Goal: Task Accomplishment & Management: Manage account settings

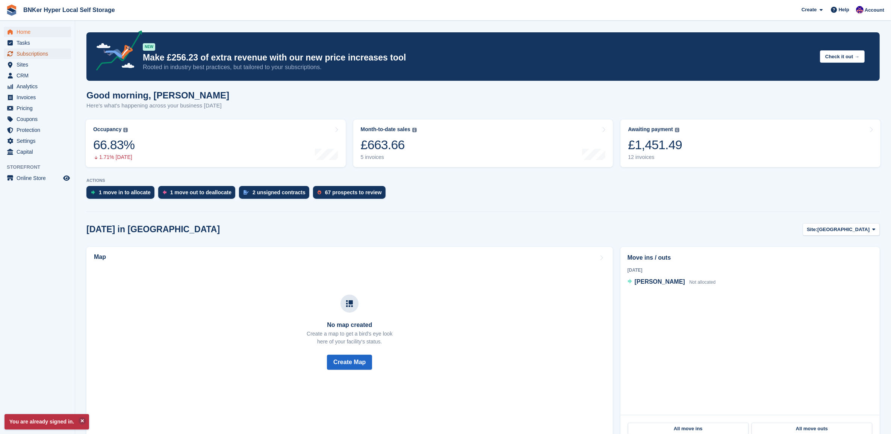
click at [36, 53] on span "Subscriptions" at bounding box center [39, 53] width 45 height 11
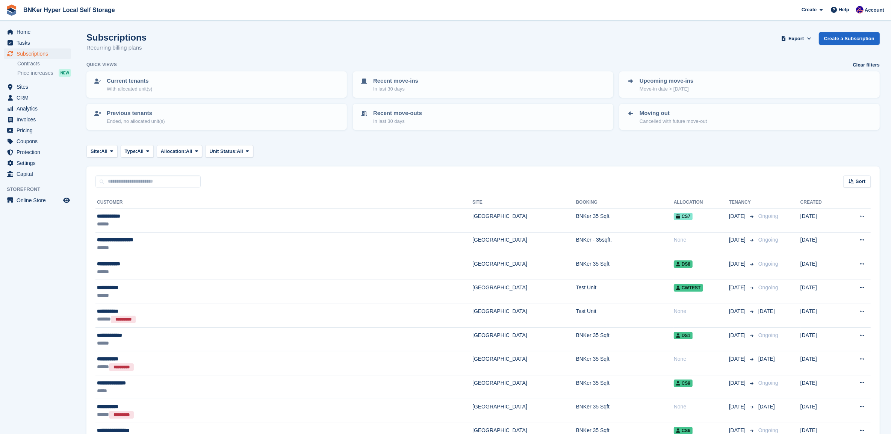
click at [130, 220] on div "******" at bounding box center [196, 224] width 198 height 8
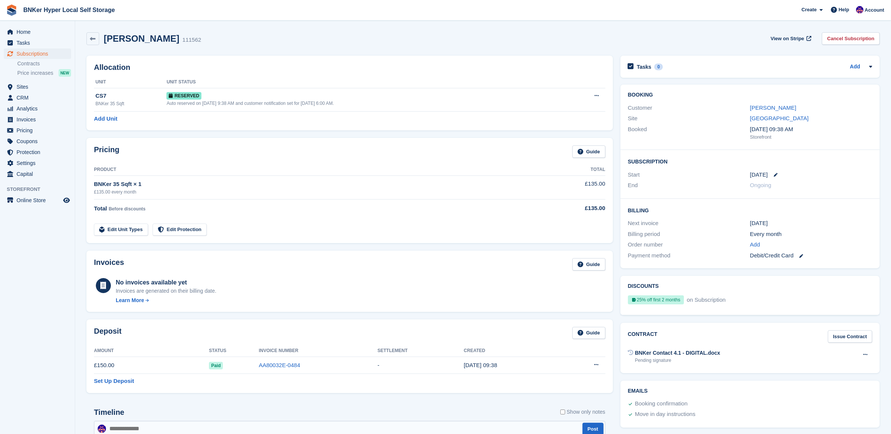
click at [861, 355] on button at bounding box center [865, 354] width 14 height 11
click at [827, 380] on p "Send contract" at bounding box center [835, 379] width 65 height 10
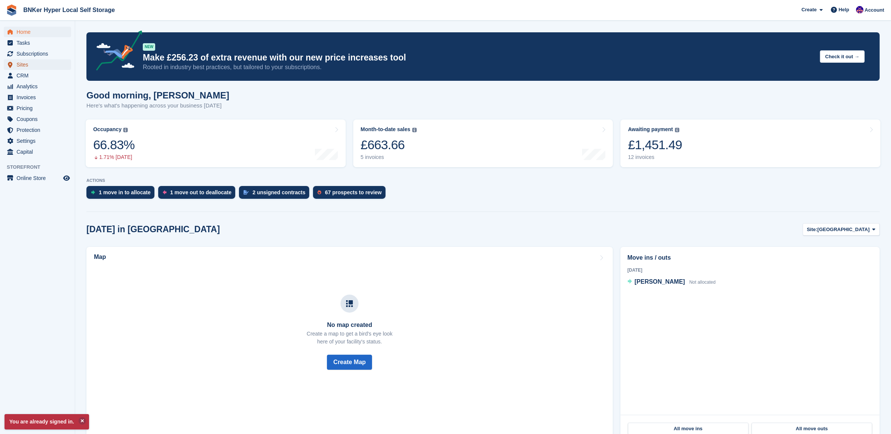
click at [28, 61] on span "Sites" at bounding box center [39, 64] width 45 height 11
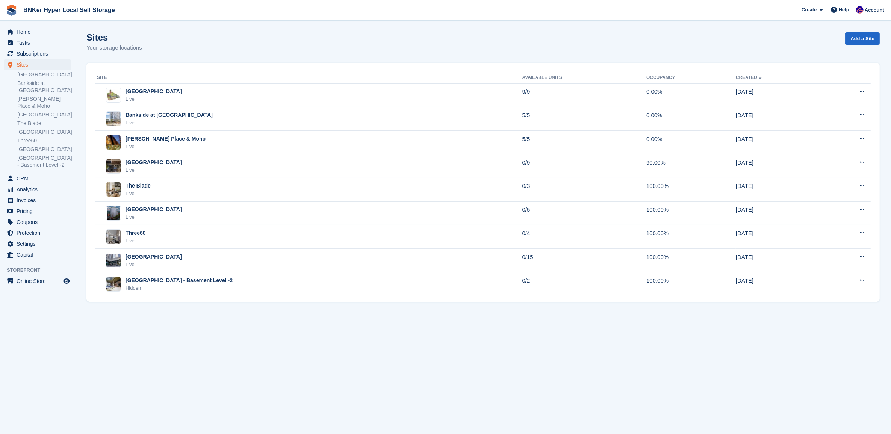
click at [167, 239] on div "Three60 Live" at bounding box center [309, 236] width 425 height 15
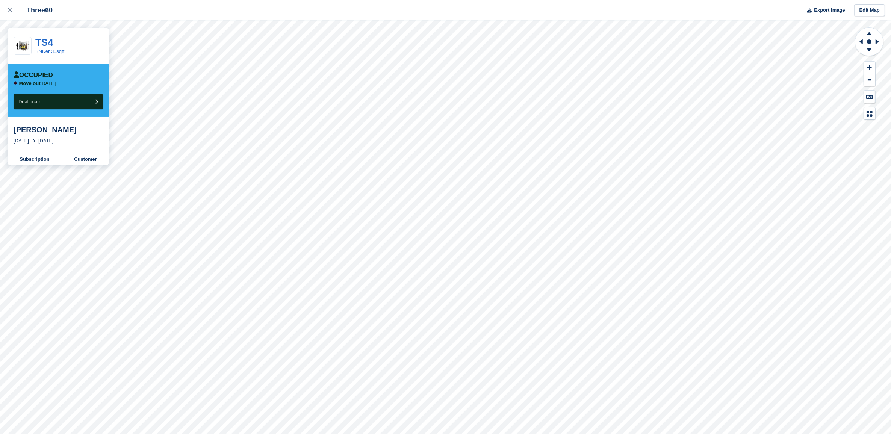
click at [9, 12] on icon at bounding box center [10, 10] width 5 height 5
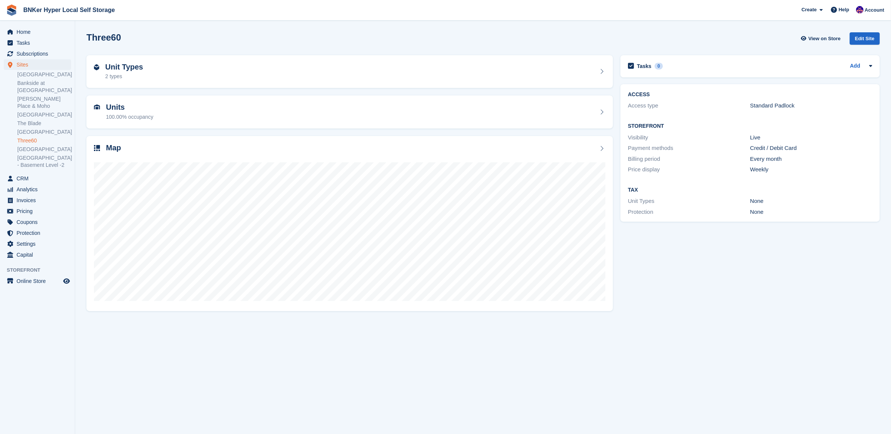
click at [32, 120] on link "The Blade" at bounding box center [44, 123] width 54 height 7
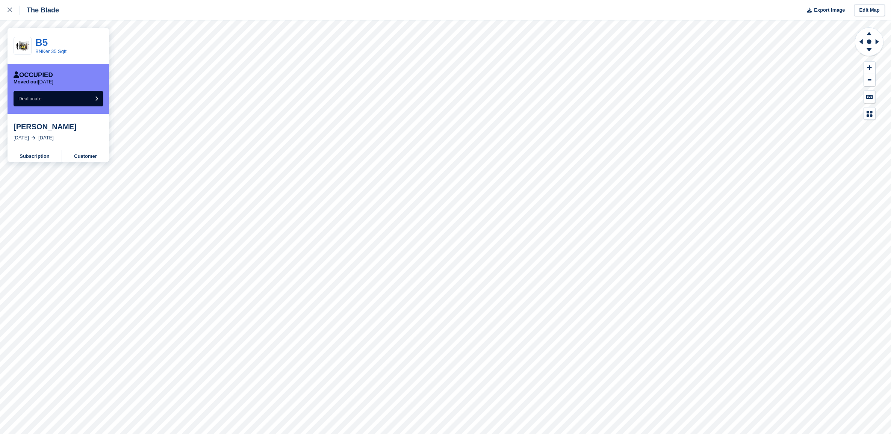
click at [8, 8] on div at bounding box center [14, 10] width 12 height 9
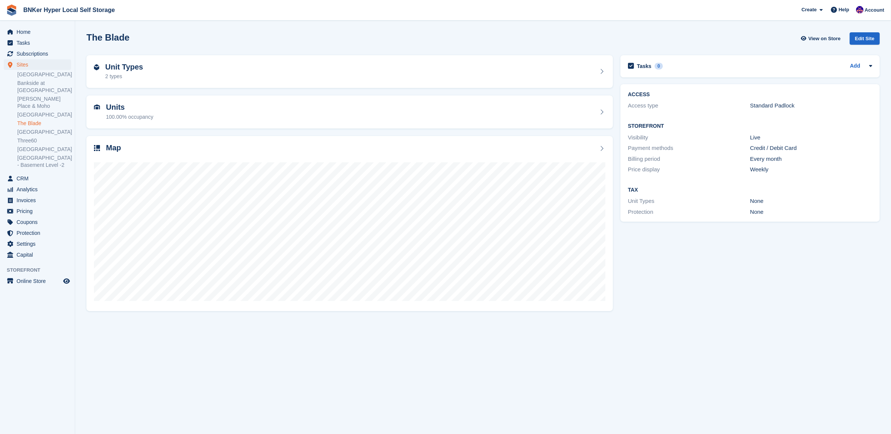
click at [20, 111] on link "[GEOGRAPHIC_DATA]" at bounding box center [44, 114] width 54 height 7
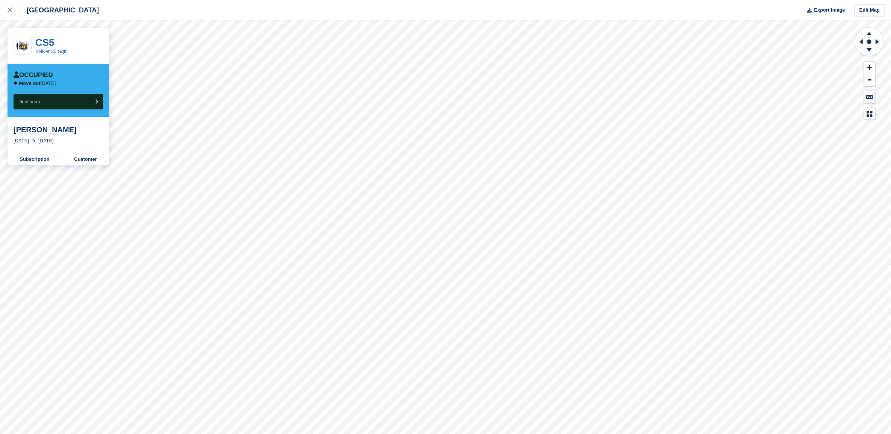
click at [11, 12] on icon at bounding box center [10, 10] width 5 height 5
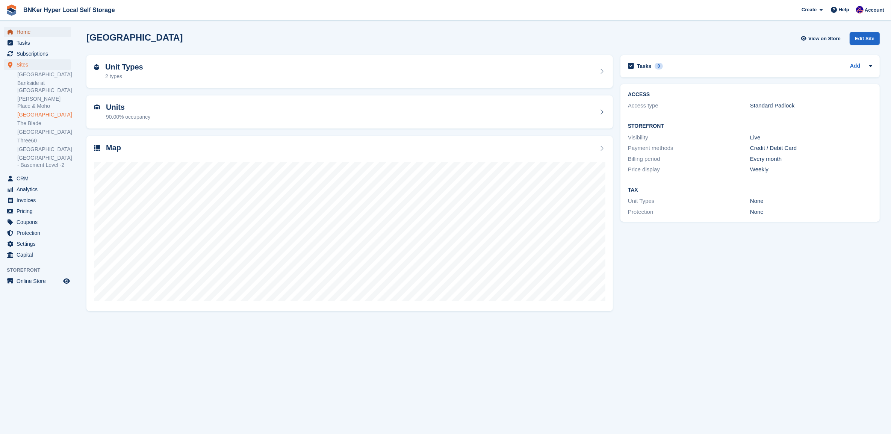
click at [25, 34] on span "Home" at bounding box center [39, 32] width 45 height 11
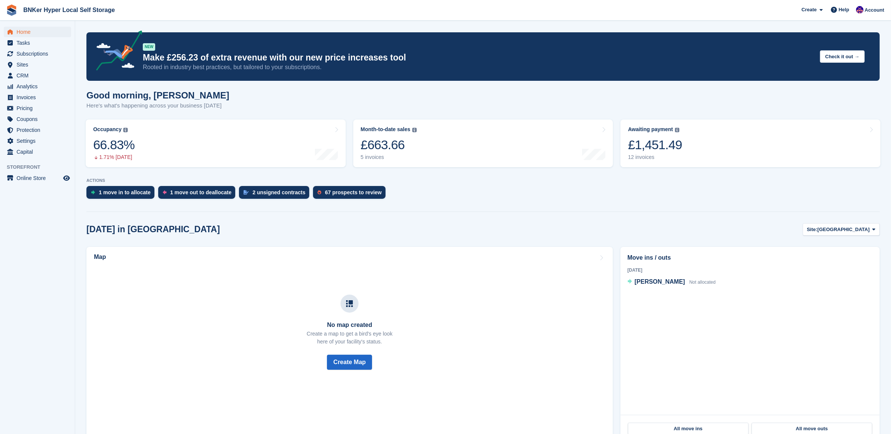
click at [278, 190] on div "2 unsigned contracts" at bounding box center [279, 192] width 53 height 6
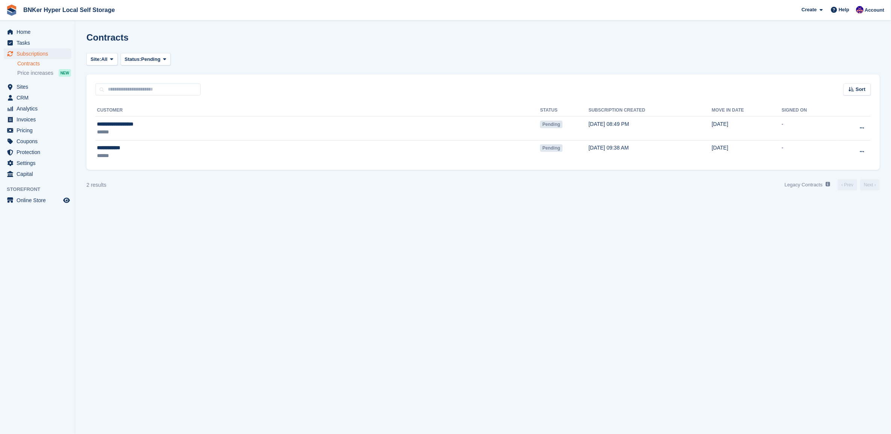
click at [159, 147] on div "**********" at bounding box center [199, 148] width 204 height 8
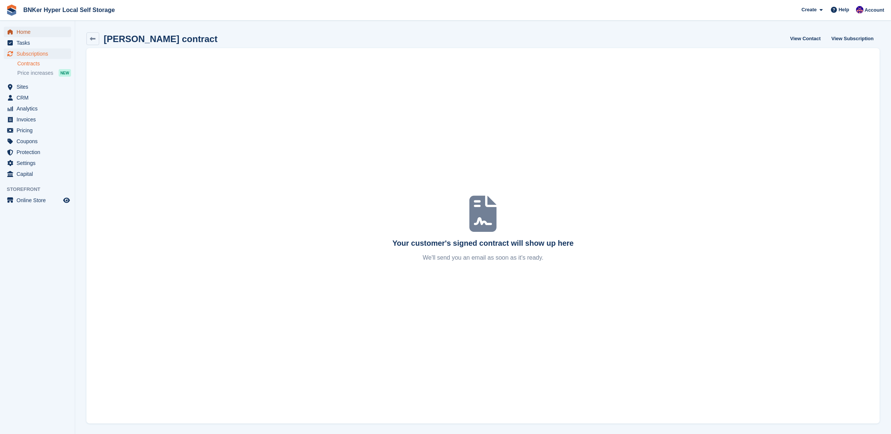
click at [27, 32] on span "Home" at bounding box center [39, 32] width 45 height 11
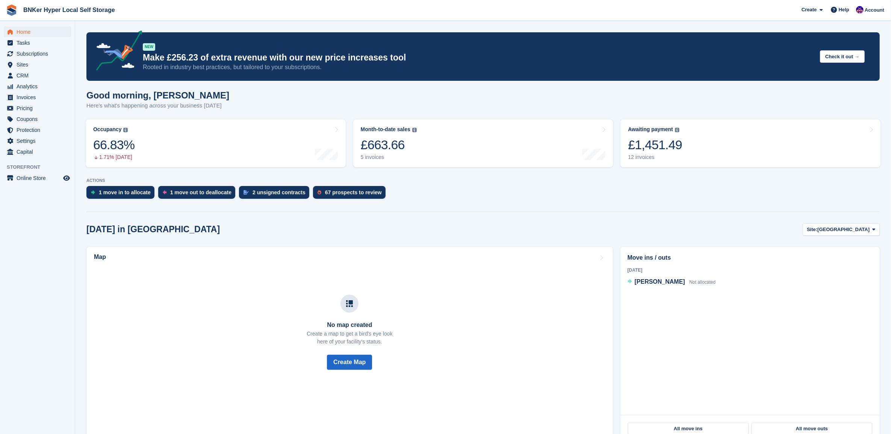
click at [201, 194] on div "1 move out to deallocate" at bounding box center [200, 192] width 61 height 6
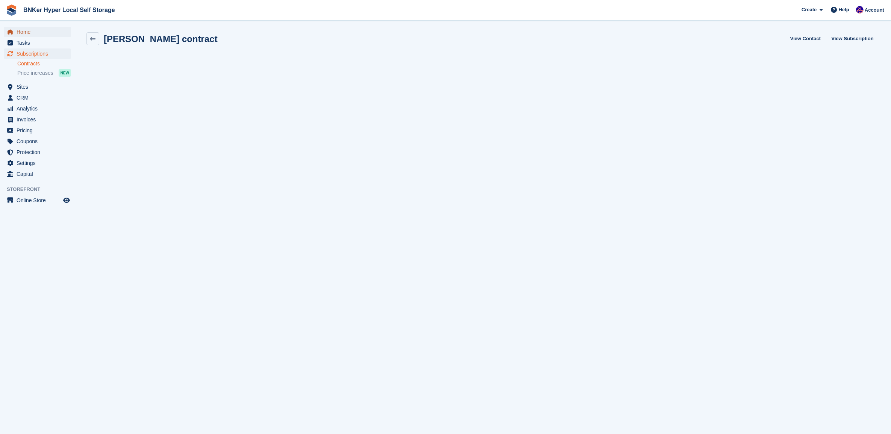
click at [27, 31] on span "Home" at bounding box center [39, 32] width 45 height 11
